Goal: Task Accomplishment & Management: Use online tool/utility

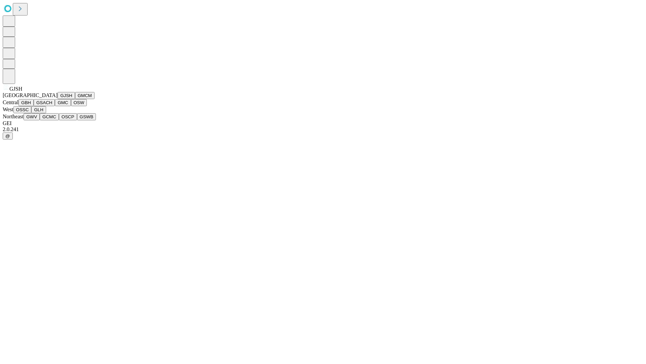
click at [58, 99] on button "GJSH" at bounding box center [67, 95] width 18 height 7
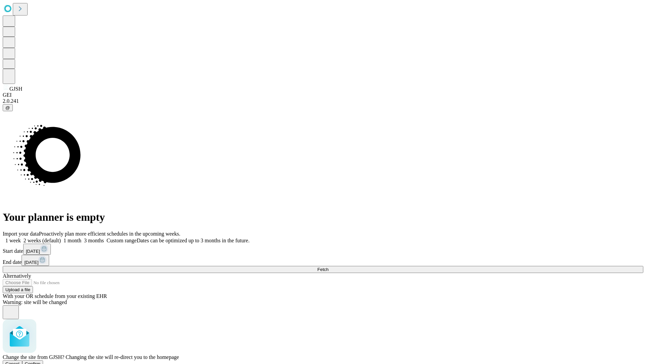
click at [41, 361] on span "Confirm" at bounding box center [33, 363] width 16 height 5
click at [81, 237] on label "1 month" at bounding box center [71, 240] width 21 height 6
click at [329, 267] on span "Fetch" at bounding box center [322, 269] width 11 height 5
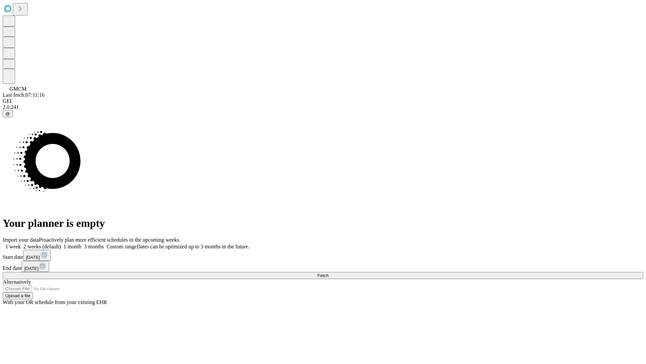
click at [81, 243] on label "1 month" at bounding box center [71, 246] width 21 height 6
click at [329, 273] on span "Fetch" at bounding box center [322, 275] width 11 height 5
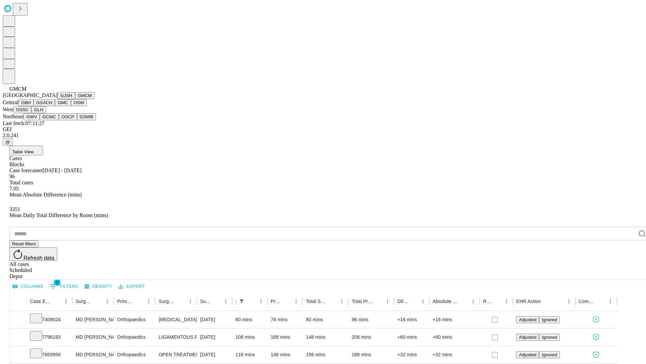
click at [34, 106] on button "GBH" at bounding box center [26, 102] width 15 height 7
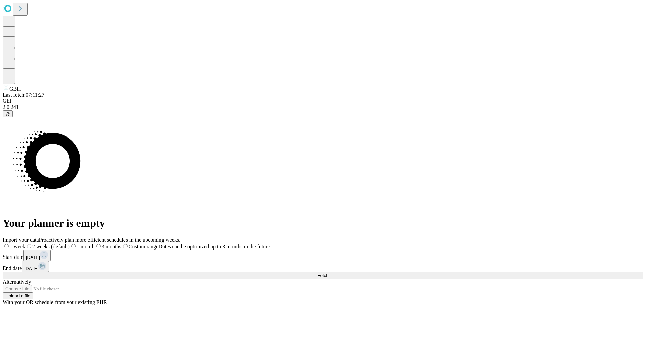
click at [95, 243] on label "1 month" at bounding box center [82, 246] width 25 height 6
click at [329, 273] on span "Fetch" at bounding box center [322, 275] width 11 height 5
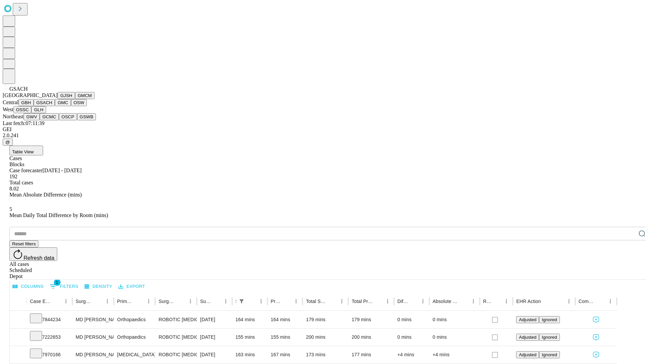
click at [55, 106] on button "GMC" at bounding box center [63, 102] width 16 height 7
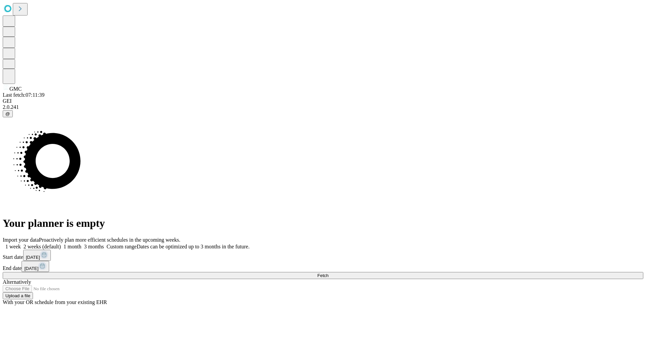
click at [81, 243] on label "1 month" at bounding box center [71, 246] width 21 height 6
click at [329, 273] on span "Fetch" at bounding box center [322, 275] width 11 height 5
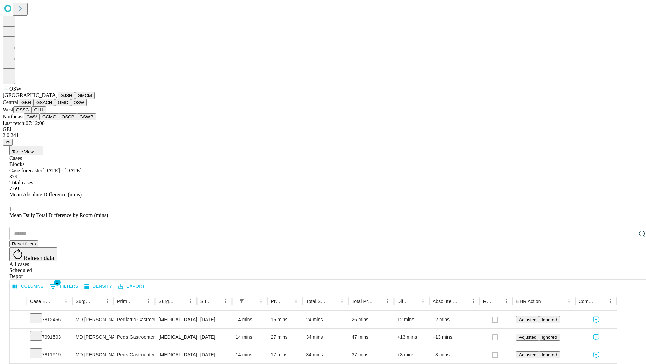
click at [32, 113] on button "OSSC" at bounding box center [22, 109] width 18 height 7
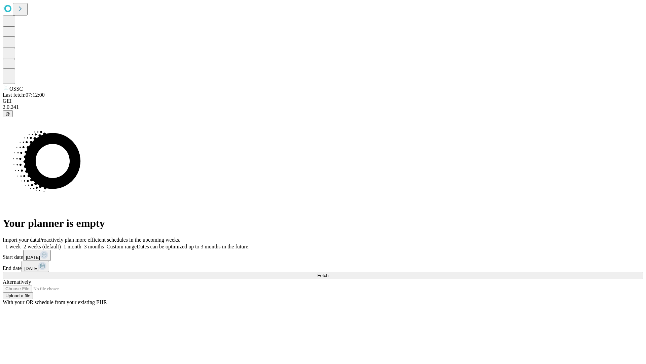
click at [81, 243] on label "1 month" at bounding box center [71, 246] width 21 height 6
click at [329, 273] on span "Fetch" at bounding box center [322, 275] width 11 height 5
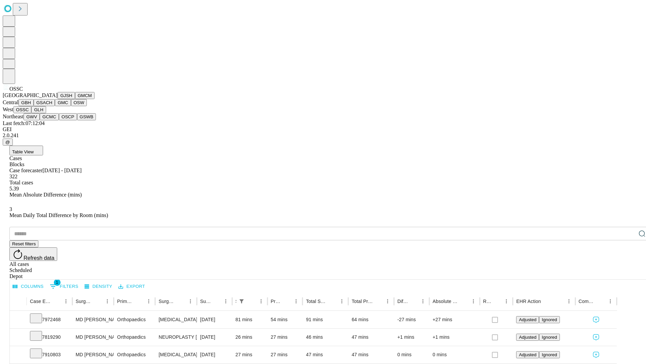
click at [46, 113] on button "GLH" at bounding box center [38, 109] width 14 height 7
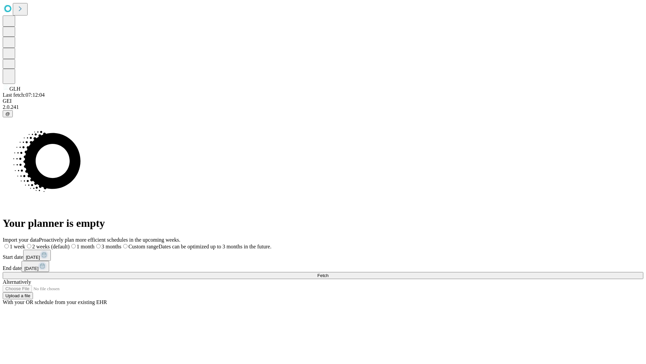
click at [95, 243] on label "1 month" at bounding box center [82, 246] width 25 height 6
click at [329, 273] on span "Fetch" at bounding box center [322, 275] width 11 height 5
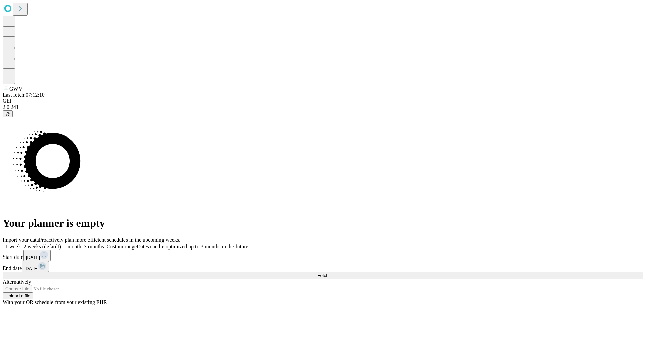
click at [81, 243] on label "1 month" at bounding box center [71, 246] width 21 height 6
click at [329, 273] on span "Fetch" at bounding box center [322, 275] width 11 height 5
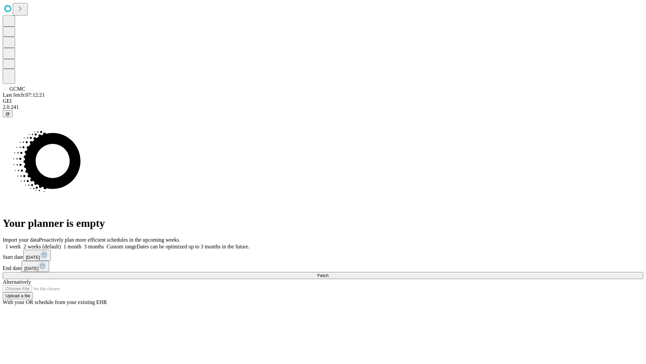
click at [81, 243] on label "1 month" at bounding box center [71, 246] width 21 height 6
click at [329, 273] on span "Fetch" at bounding box center [322, 275] width 11 height 5
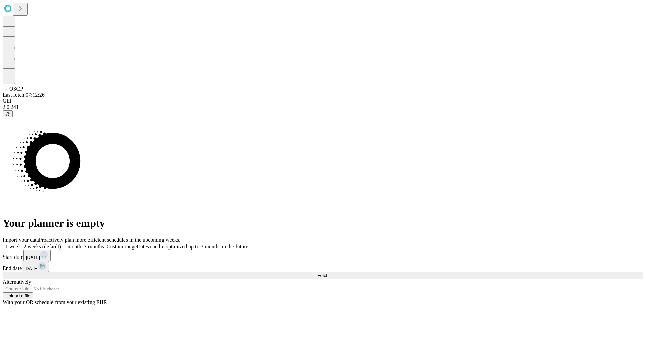
click at [81, 243] on label "1 month" at bounding box center [71, 246] width 21 height 6
click at [329, 273] on span "Fetch" at bounding box center [322, 275] width 11 height 5
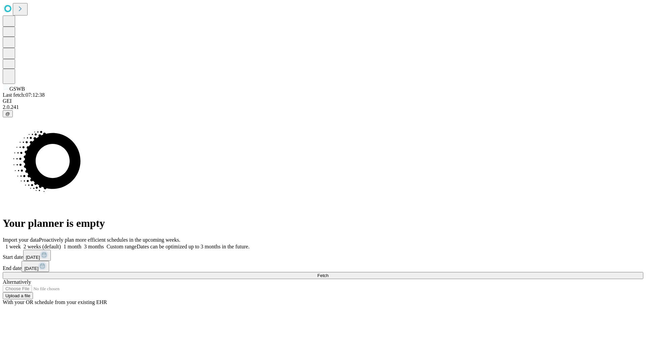
click at [81, 243] on label "1 month" at bounding box center [71, 246] width 21 height 6
click at [329, 273] on span "Fetch" at bounding box center [322, 275] width 11 height 5
